Goal: Task Accomplishment & Management: Use online tool/utility

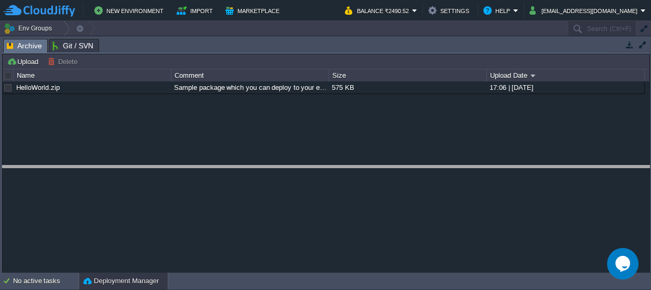
drag, startPoint x: 310, startPoint y: 41, endPoint x: 322, endPoint y: 242, distance: 201.2
click at [324, 208] on body "New Environment Import Marketplace Bonus ₹0.00 Upgrade Account Balance ₹2490.52…" at bounding box center [325, 145] width 651 height 290
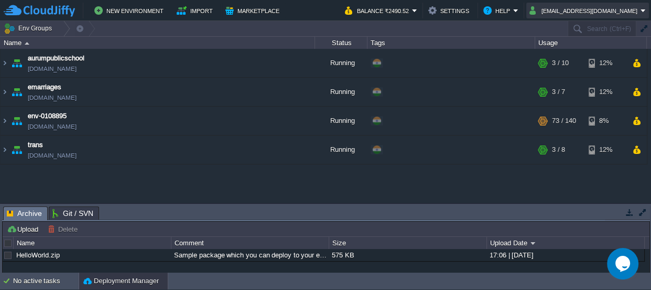
click at [635, 5] on button "[EMAIL_ADDRESS][DOMAIN_NAME]" at bounding box center [585, 10] width 111 height 13
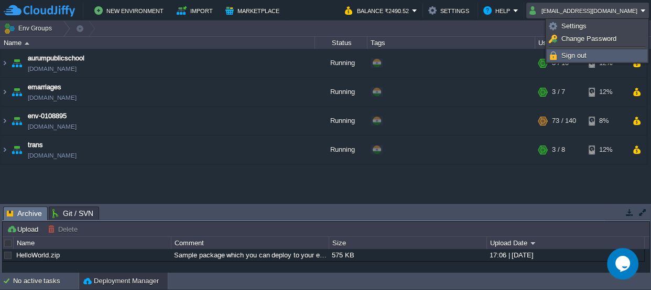
click at [591, 51] on link "Sign out" at bounding box center [598, 56] width 100 height 12
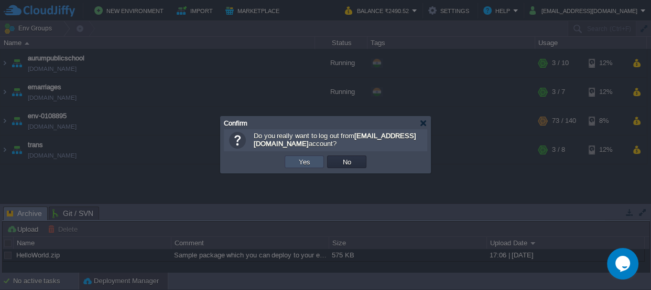
click at [299, 163] on button "Yes" at bounding box center [305, 161] width 18 height 9
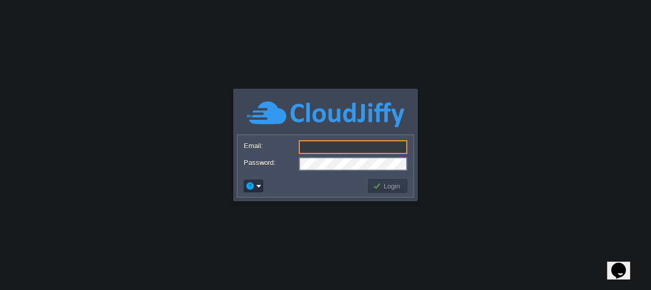
click at [334, 149] on input "Email:" at bounding box center [353, 147] width 109 height 14
paste input "https://app.cloudjiffy.com/"
type input "https://app.cloudjiffy.com/"
click at [331, 150] on input "Email:" at bounding box center [353, 147] width 109 height 14
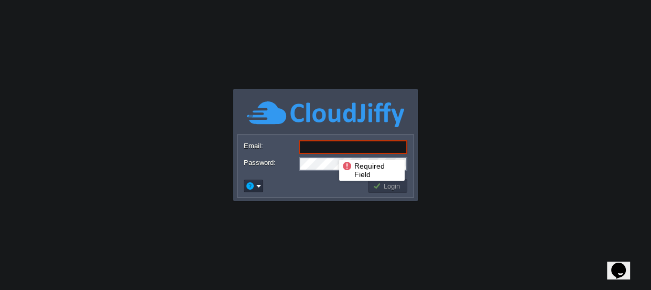
paste input "abhishekpujahari@jrpconstruction.co.in"
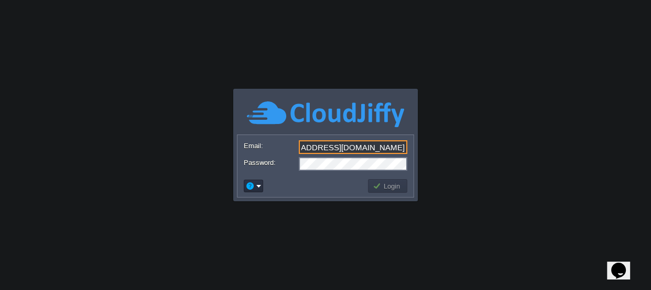
type input "abhishekpujahari@jrpconstruction.co.in"
click at [389, 188] on button "Login" at bounding box center [388, 185] width 30 height 9
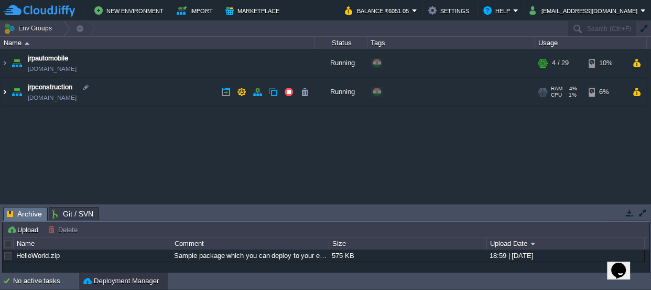
click at [3, 91] on img at bounding box center [5, 92] width 8 height 28
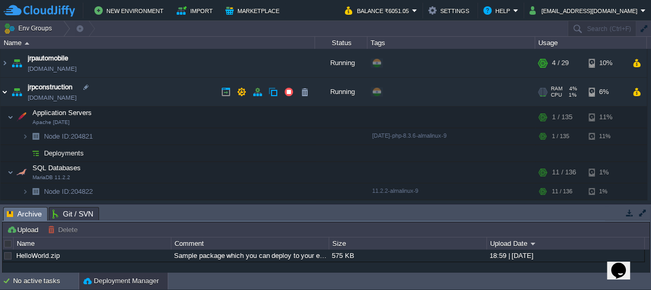
click at [3, 91] on img at bounding box center [5, 92] width 8 height 28
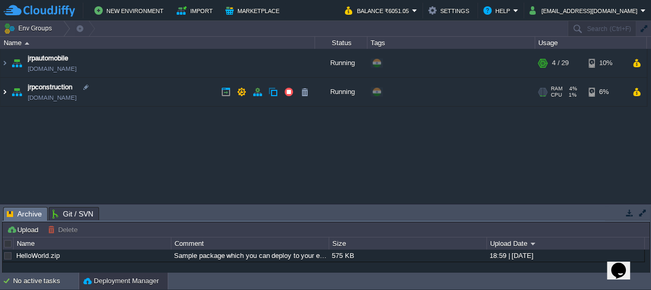
click at [3, 91] on img at bounding box center [5, 92] width 8 height 28
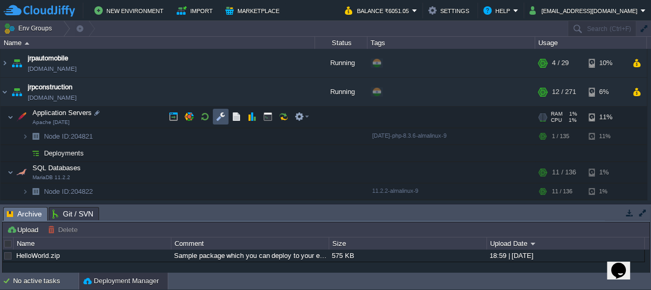
click at [219, 115] on button "button" at bounding box center [220, 116] width 9 height 9
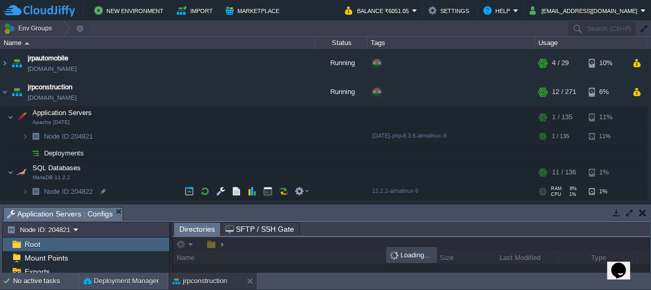
drag, startPoint x: 290, startPoint y: 215, endPoint x: 259, endPoint y: -58, distance: 274.5
click at [259, 0] on html "New Environment Import Marketplace Bonus ₹0.00 Upgrade Account Balance ₹6051.05…" at bounding box center [325, 145] width 651 height 290
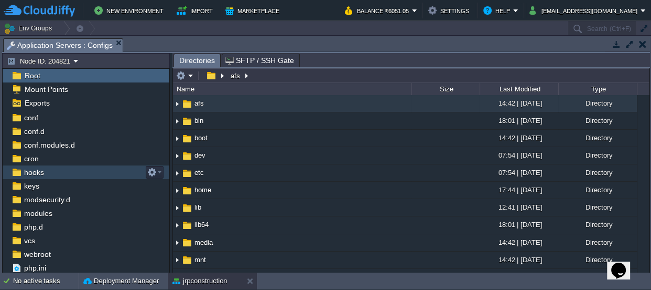
scroll to position [29, 0]
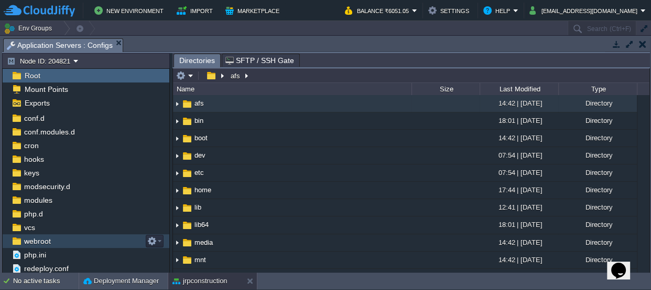
click at [36, 239] on span "webroot" at bounding box center [37, 240] width 30 height 9
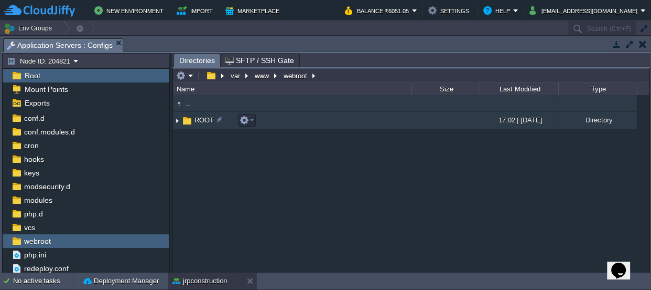
click at [197, 114] on td "ROOT" at bounding box center [292, 120] width 239 height 17
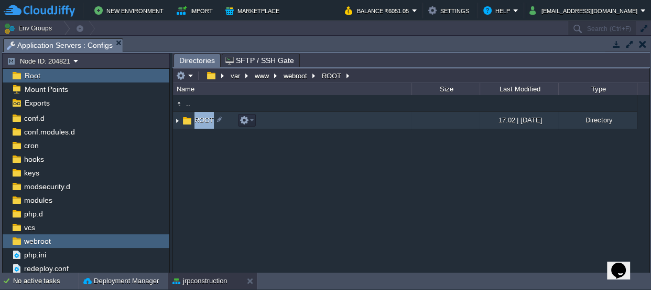
click at [197, 114] on td "ROOT" at bounding box center [292, 120] width 239 height 17
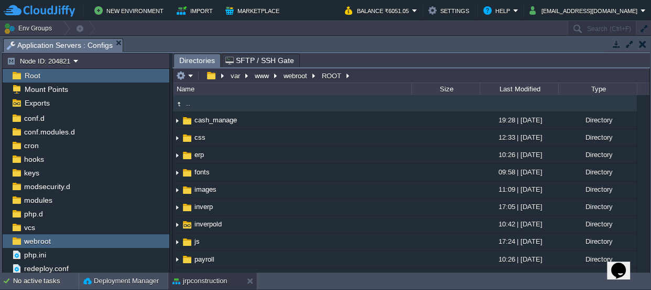
scroll to position [0, 0]
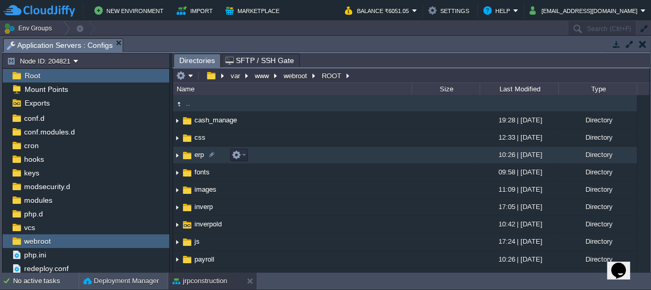
click at [195, 153] on span "erp" at bounding box center [199, 154] width 13 height 9
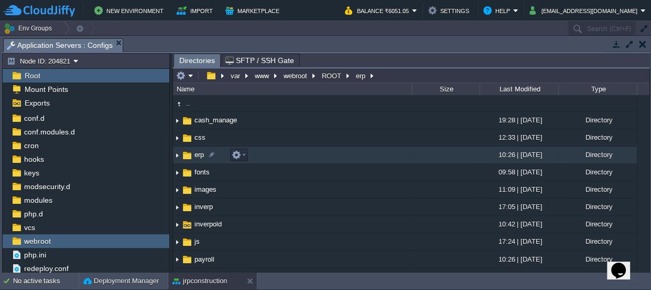
click at [195, 153] on span "erp" at bounding box center [199, 154] width 13 height 9
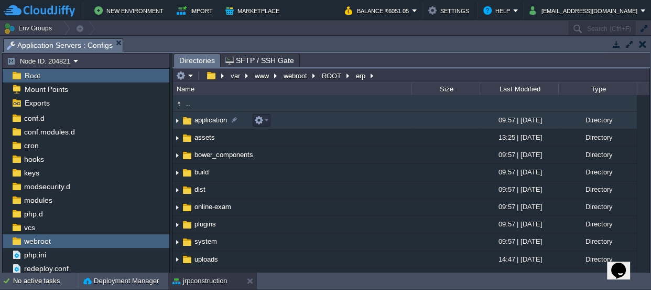
click at [202, 114] on td "application" at bounding box center [292, 120] width 239 height 17
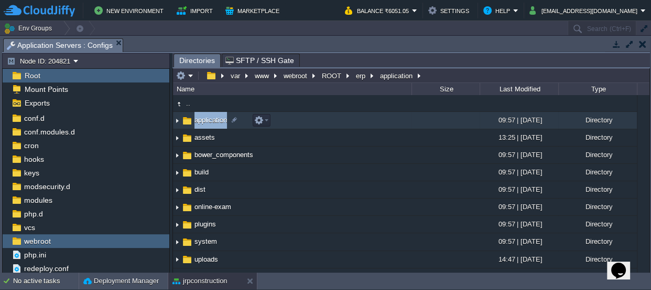
click at [202, 114] on td "application" at bounding box center [292, 120] width 239 height 17
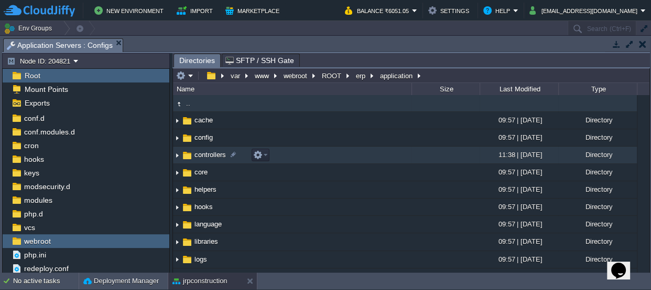
click at [203, 155] on span "controllers" at bounding box center [210, 154] width 35 height 9
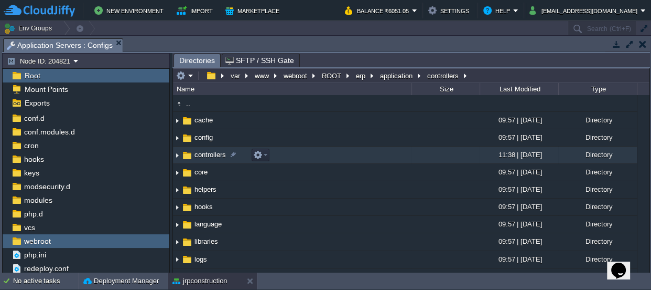
click at [203, 155] on span "controllers" at bounding box center [210, 154] width 35 height 9
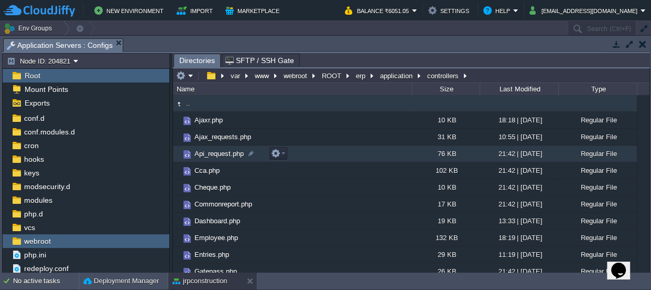
click at [203, 155] on span "Api_request.php" at bounding box center [219, 153] width 52 height 9
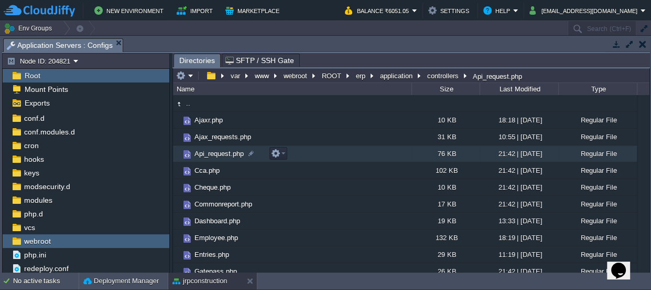
click at [203, 155] on span "Api_request.php" at bounding box center [219, 153] width 52 height 9
click at [395, 76] on button "application" at bounding box center [397, 75] width 37 height 9
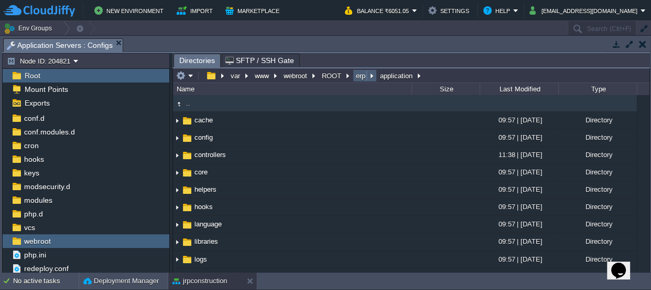
click at [363, 77] on button "erp" at bounding box center [362, 75] width 14 height 9
click at [337, 75] on button "ROOT" at bounding box center [332, 75] width 24 height 9
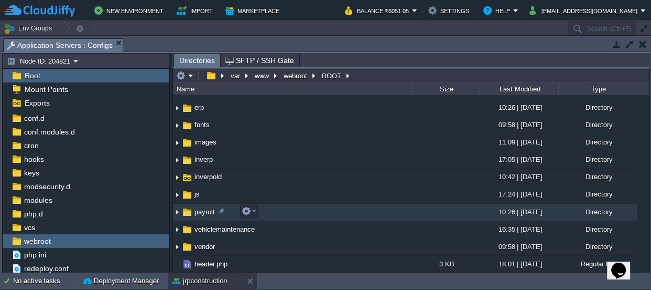
click at [206, 209] on span "payroll" at bounding box center [204, 211] width 23 height 9
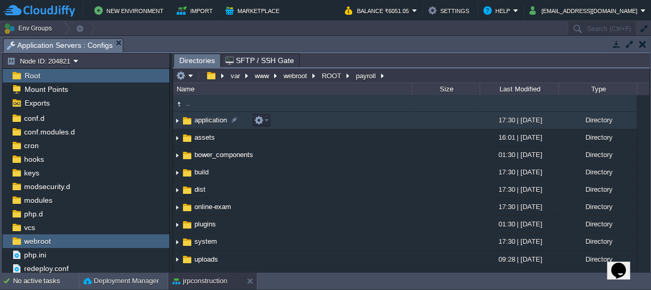
click at [202, 119] on span "application" at bounding box center [211, 119] width 36 height 9
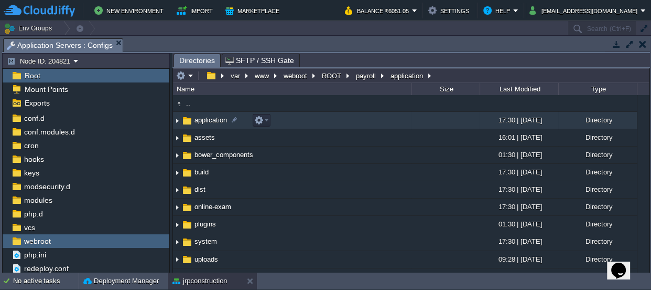
click at [202, 119] on span "application" at bounding box center [211, 119] width 36 height 9
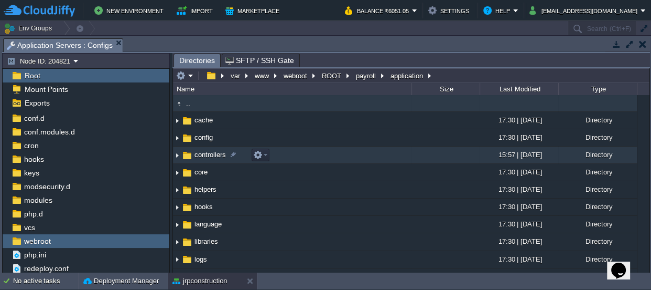
click at [200, 150] on span "controllers" at bounding box center [210, 154] width 35 height 9
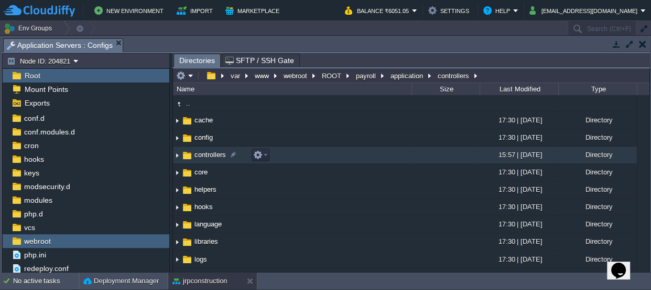
click at [200, 150] on span "controllers" at bounding box center [210, 154] width 35 height 9
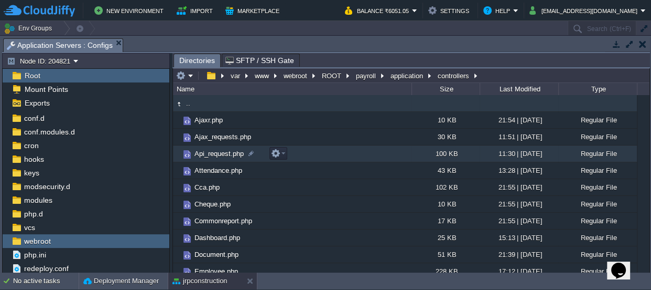
click at [213, 151] on span "Api_request.php" at bounding box center [219, 153] width 52 height 9
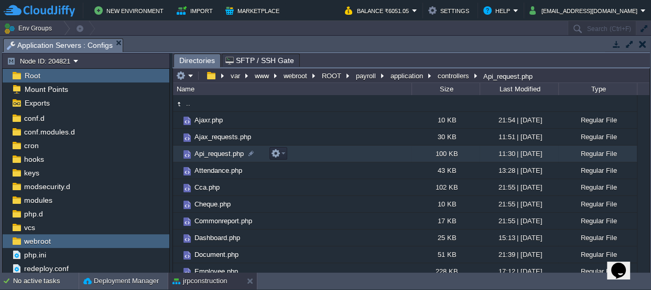
click at [213, 151] on span "Api_request.php" at bounding box center [219, 153] width 52 height 9
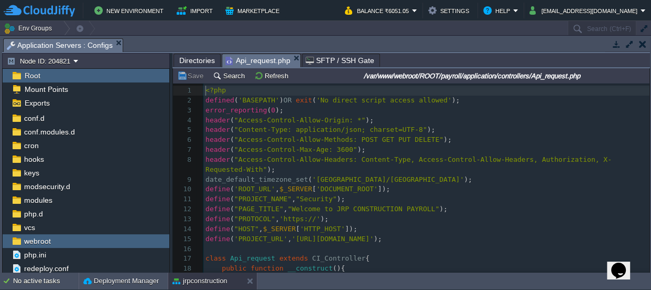
scroll to position [3, 0]
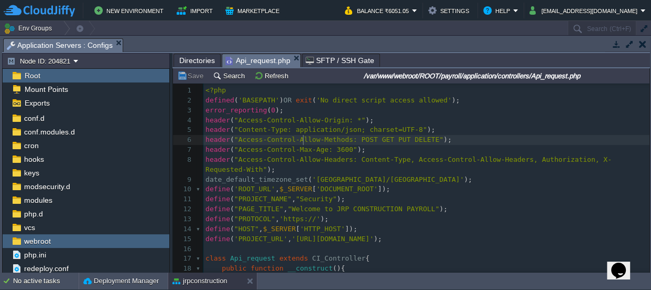
click at [301, 135] on span ""Access-Control-Allow-Methods: POST GET PUT DELETE"" at bounding box center [338, 139] width 209 height 8
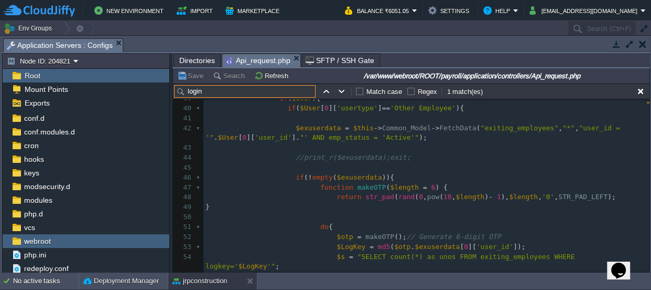
scroll to position [394, 0]
type input "login"
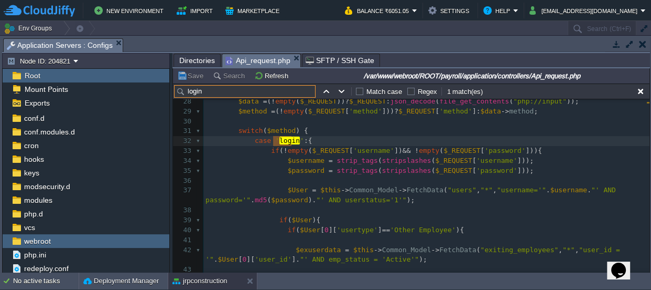
scroll to position [252, 0]
